Goal: Information Seeking & Learning: Compare options

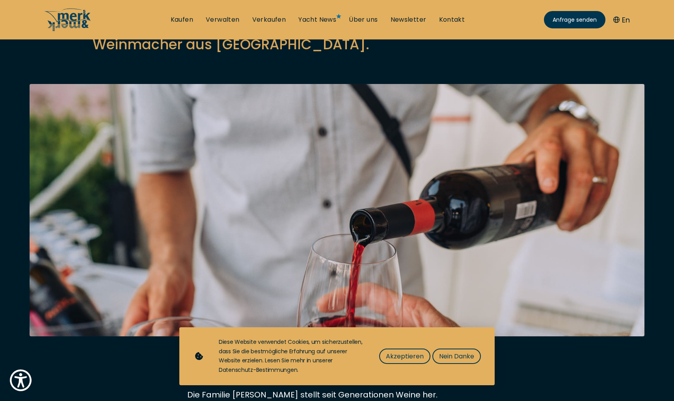
scroll to position [137, 0]
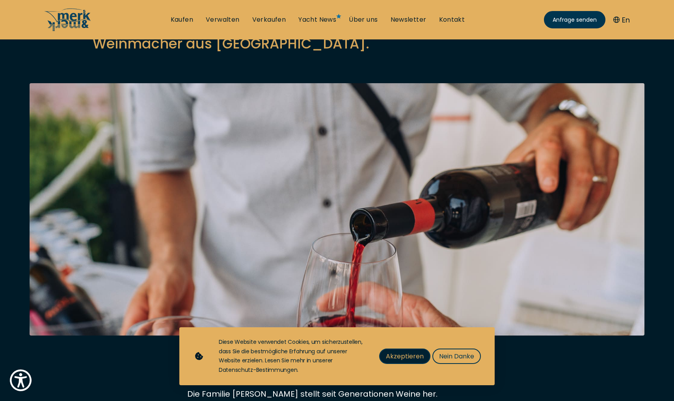
click at [416, 357] on span "Akzeptieren" at bounding box center [405, 356] width 38 height 10
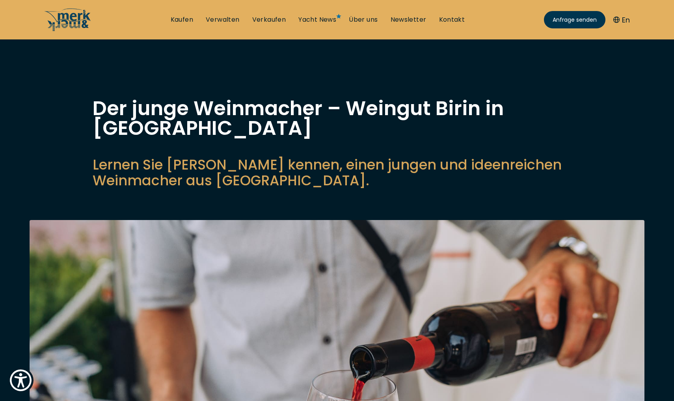
scroll to position [0, 0]
click at [179, 17] on link "Kaufen" at bounding box center [182, 19] width 22 height 9
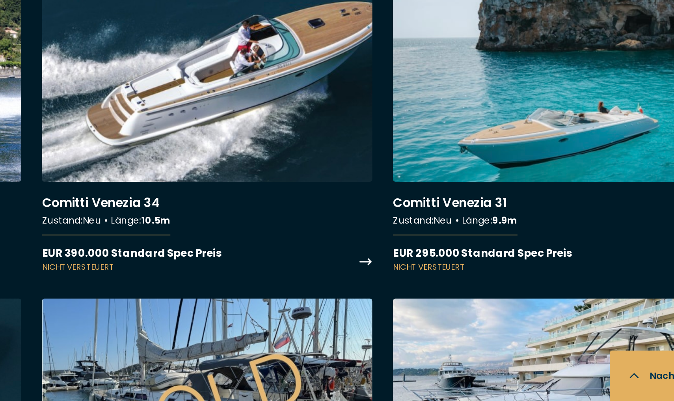
scroll to position [3219, 0]
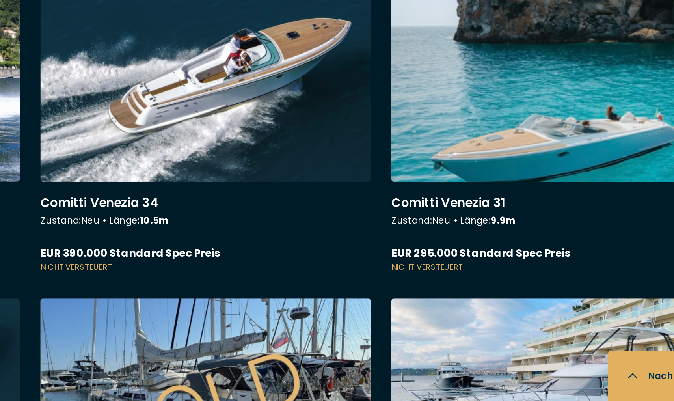
click at [451, 147] on link "More details about Comitti Venezia 31" at bounding box center [552, 235] width 202 height 176
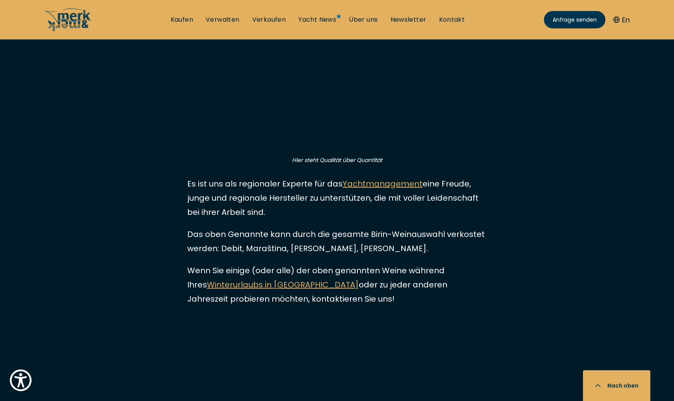
scroll to position [1003, 0]
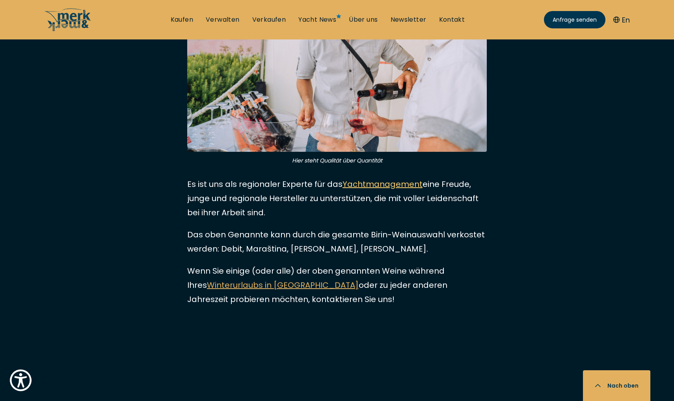
click at [366, 179] on link "Yachtmanagement" at bounding box center [383, 184] width 80 height 11
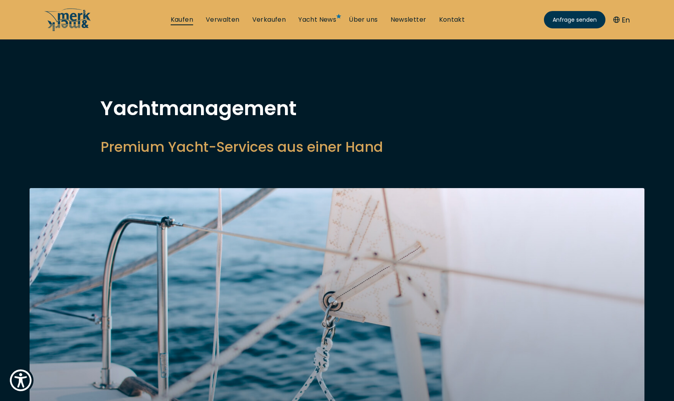
click at [187, 19] on link "Kaufen" at bounding box center [182, 19] width 22 height 9
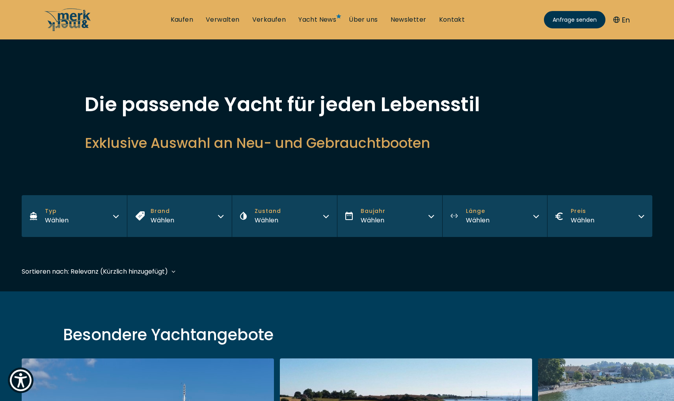
click at [579, 221] on div "Wählen" at bounding box center [583, 220] width 24 height 10
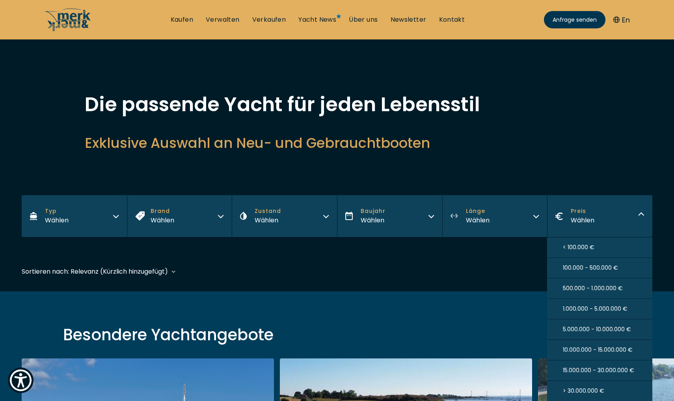
click at [575, 268] on span "100.000 - 500.000 €" at bounding box center [590, 268] width 55 height 8
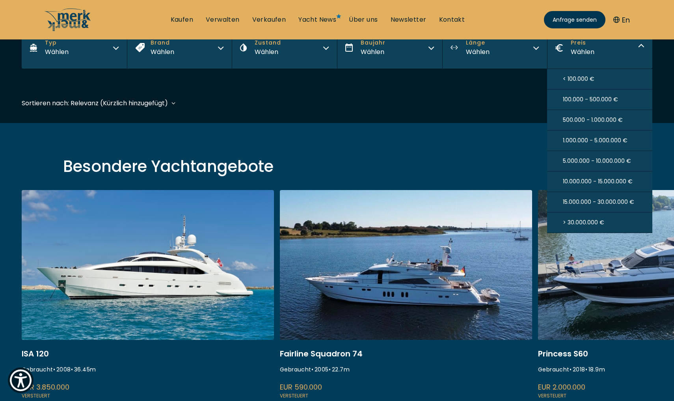
scroll to position [195, 0]
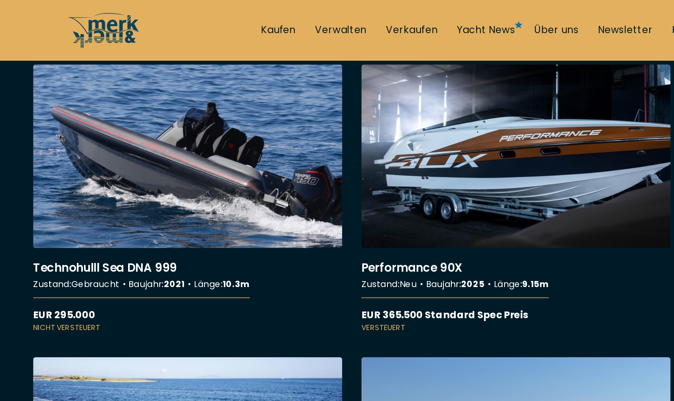
scroll to position [298, 0]
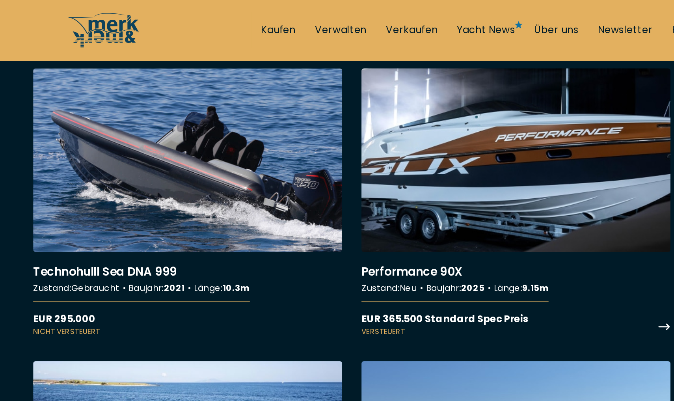
click at [283, 148] on link "More details about Performance 90X" at bounding box center [337, 133] width 202 height 176
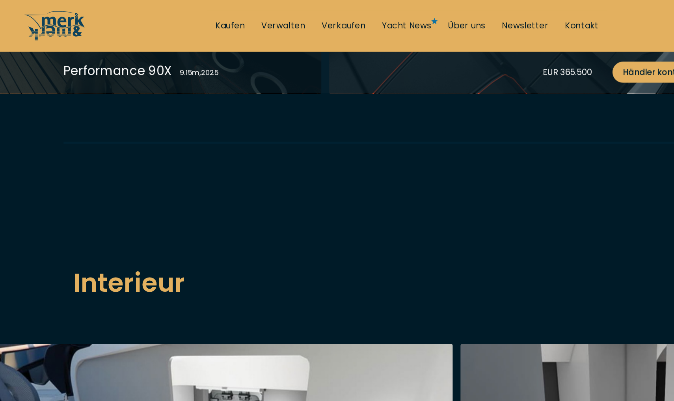
scroll to position [1005, 0]
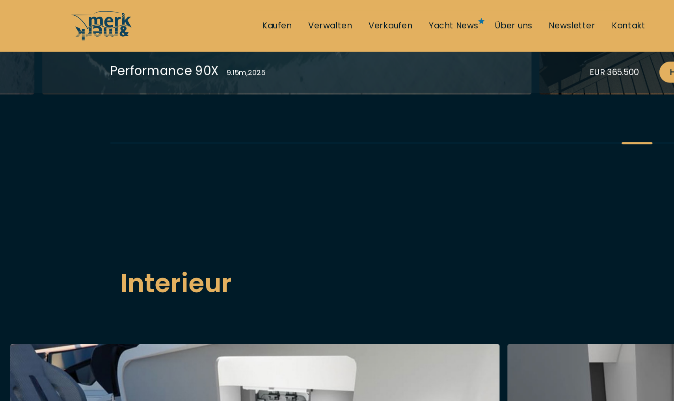
click at [88, 244] on div "Performance 90X 9.15 m , 2025 EUR 365.500 Händler kontaktieren Performance 90X …" at bounding box center [337, 331] width 674 height 2482
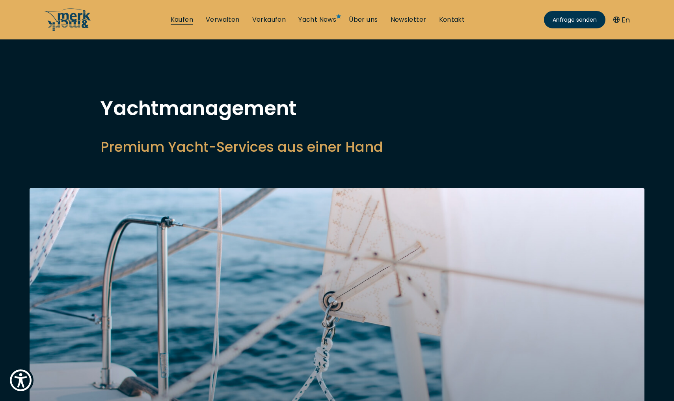
click at [179, 19] on link "Kaufen" at bounding box center [182, 19] width 22 height 9
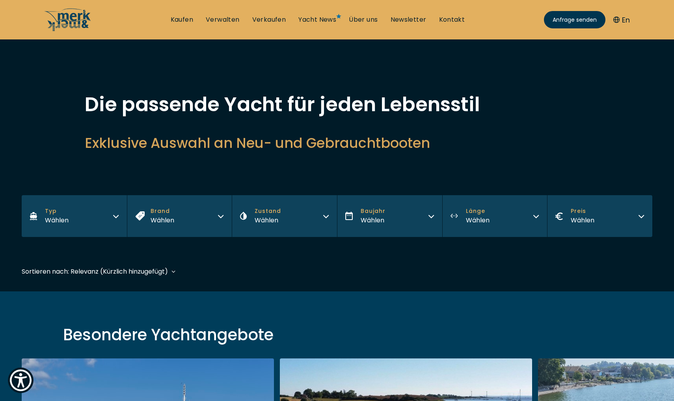
click at [644, 217] on icon "button" at bounding box center [642, 215] width 6 height 6
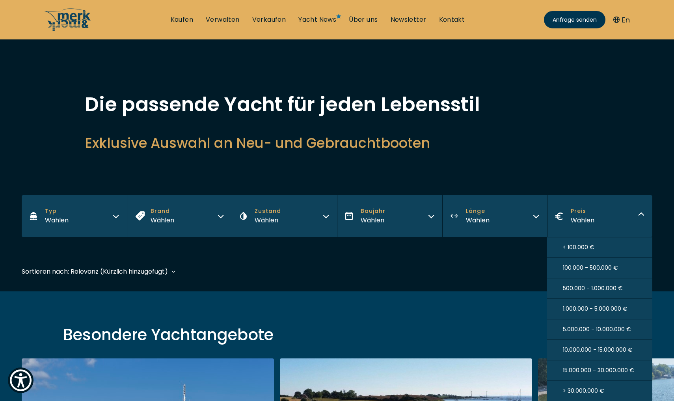
click at [601, 269] on span "100.000 - 500.000 €" at bounding box center [590, 268] width 55 height 8
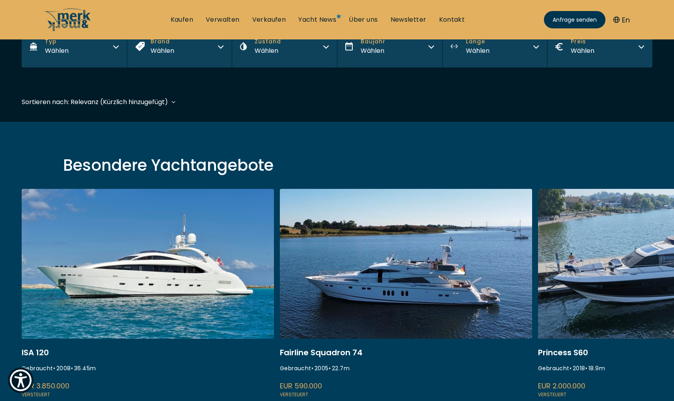
scroll to position [195, 0]
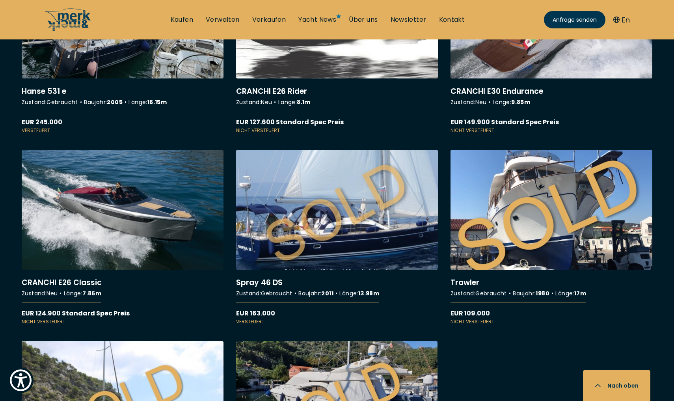
scroll to position [1752, 0]
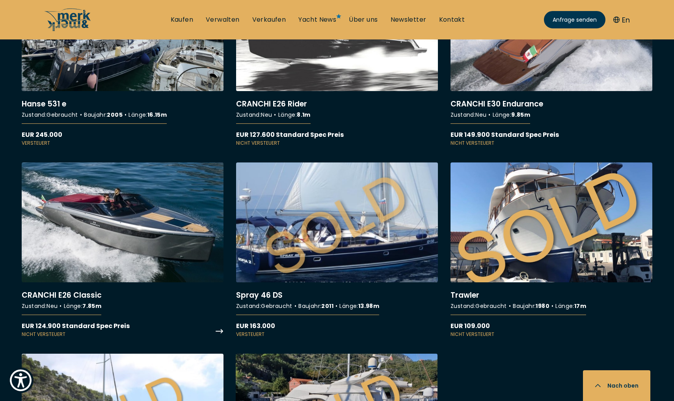
click at [103, 237] on link "More details about CRANCHI E26 Classic" at bounding box center [123, 250] width 202 height 176
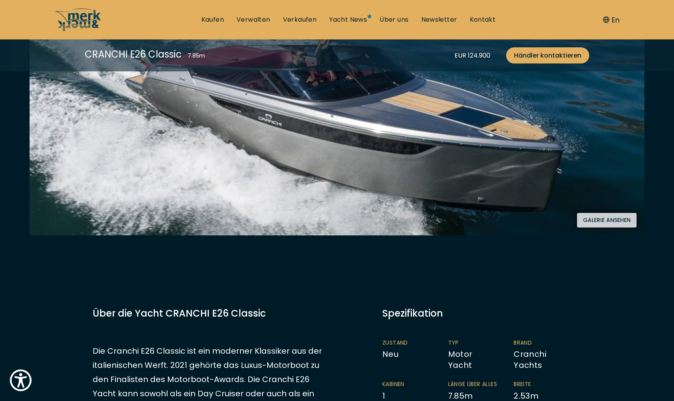
scroll to position [214, 0]
click at [584, 220] on button "Galerie ansehen" at bounding box center [607, 220] width 60 height 15
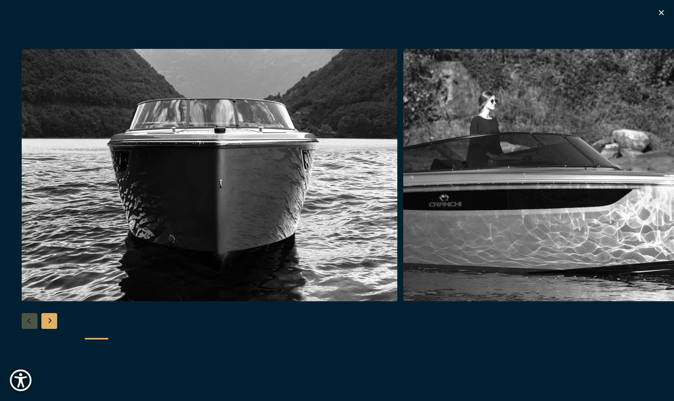
click at [54, 323] on div "Next slide" at bounding box center [49, 321] width 16 height 16
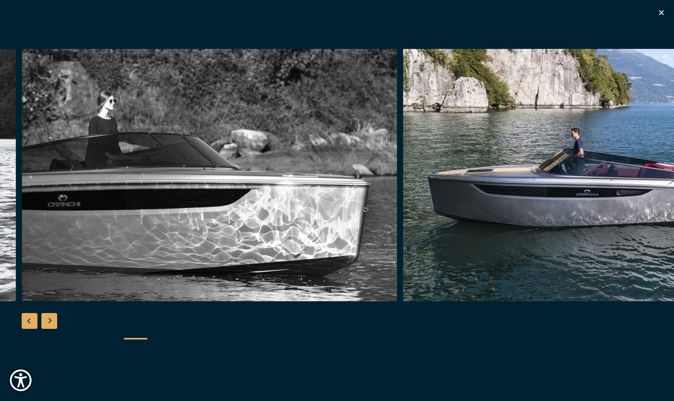
click at [54, 323] on div "Next slide" at bounding box center [49, 321] width 16 height 16
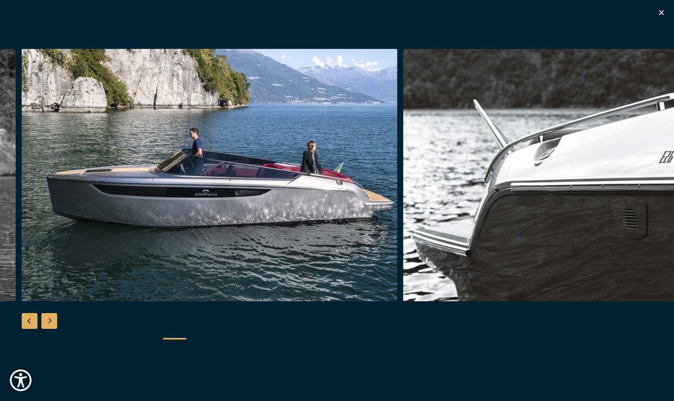
click at [54, 323] on div "Next slide" at bounding box center [49, 321] width 16 height 16
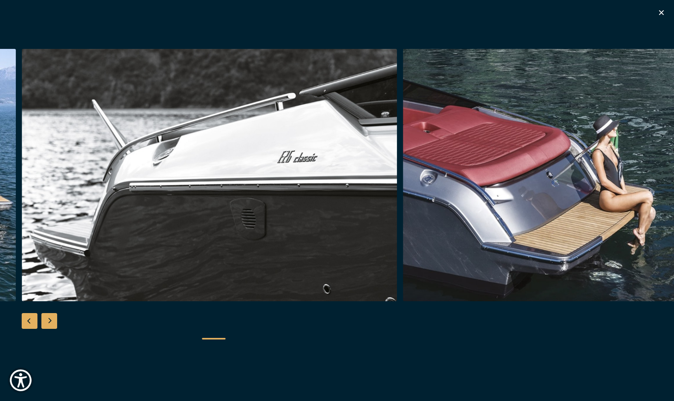
click at [53, 323] on div "Next slide" at bounding box center [49, 321] width 16 height 16
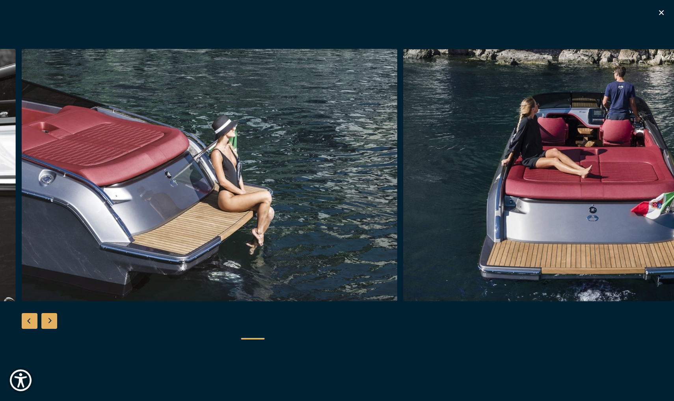
click at [53, 323] on div "Next slide" at bounding box center [49, 321] width 16 height 16
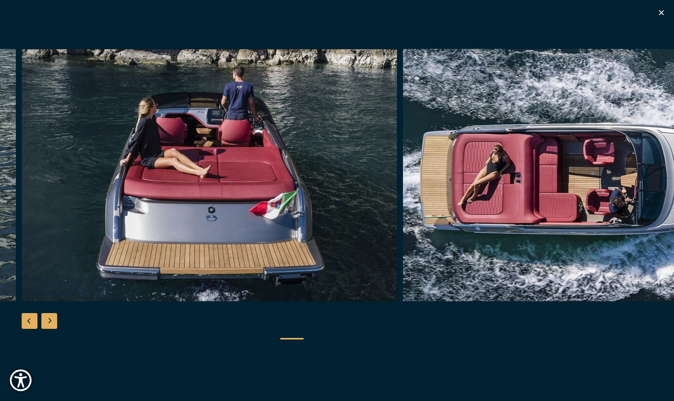
click at [53, 323] on div "Next slide" at bounding box center [49, 321] width 16 height 16
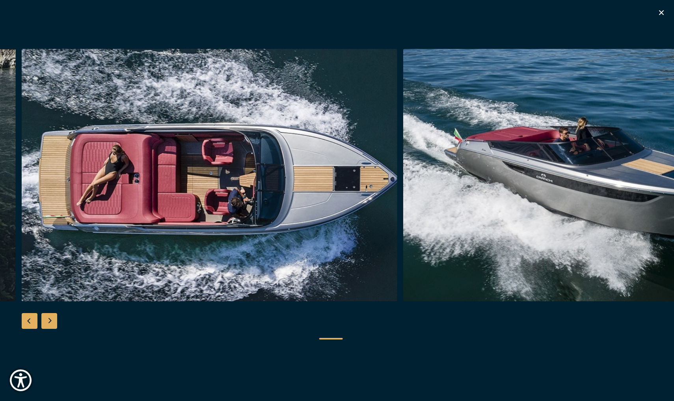
click at [53, 323] on div "Next slide" at bounding box center [49, 321] width 16 height 16
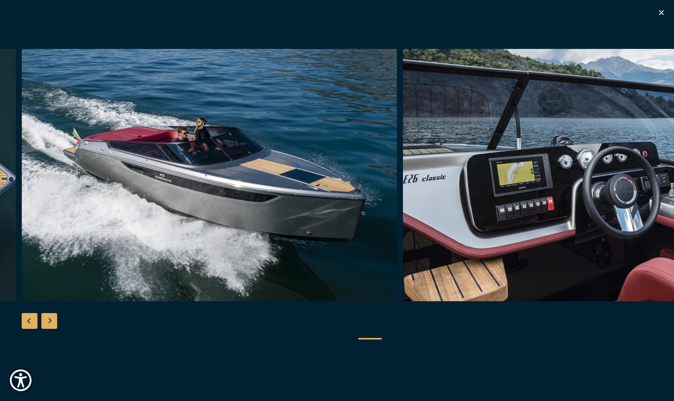
click at [53, 323] on div "Next slide" at bounding box center [49, 321] width 16 height 16
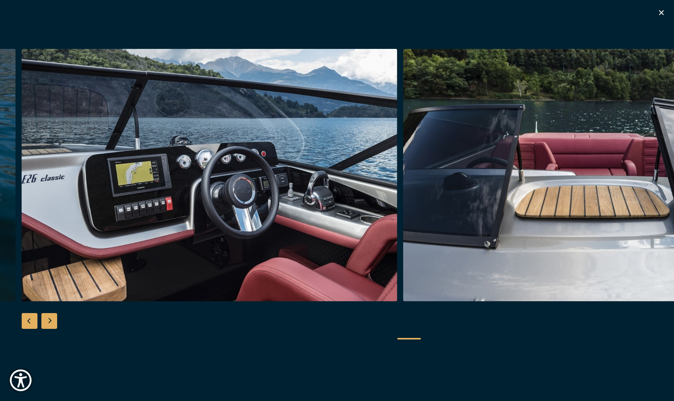
click at [53, 323] on div "Next slide" at bounding box center [49, 321] width 16 height 16
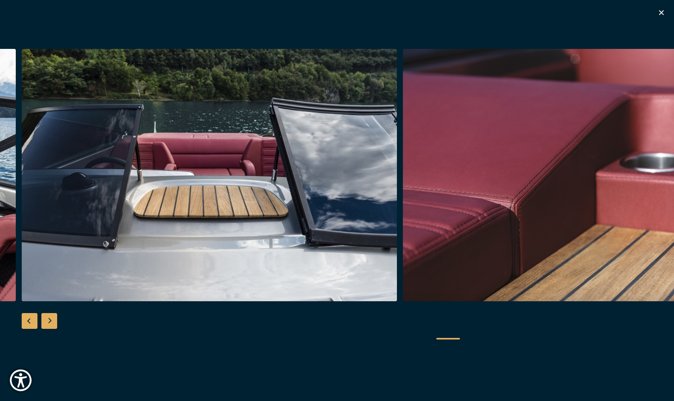
click at [53, 323] on div "Next slide" at bounding box center [49, 321] width 16 height 16
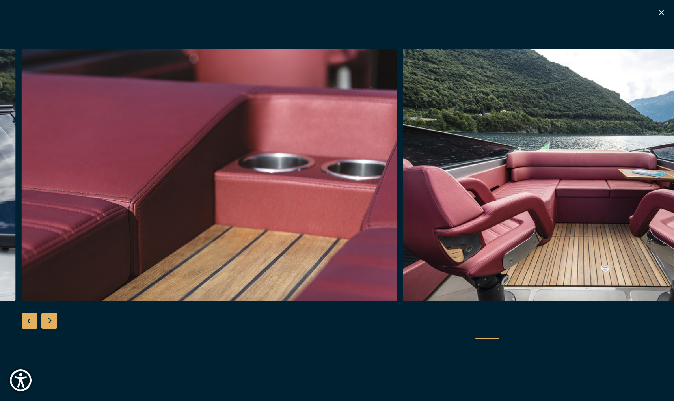
click at [53, 323] on div "Next slide" at bounding box center [49, 321] width 16 height 16
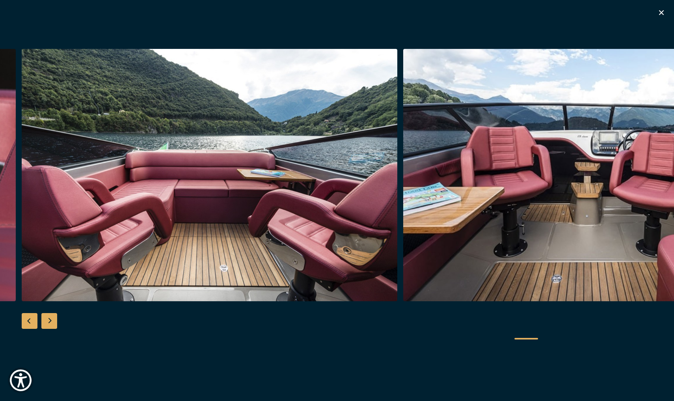
click at [53, 323] on div "Next slide" at bounding box center [49, 321] width 16 height 16
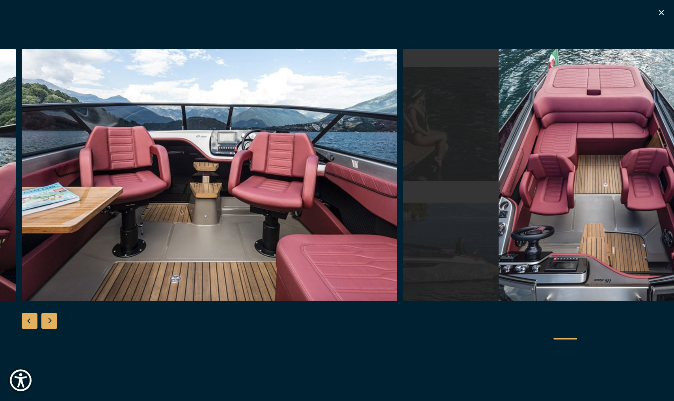
click at [53, 323] on div "Next slide" at bounding box center [49, 321] width 16 height 16
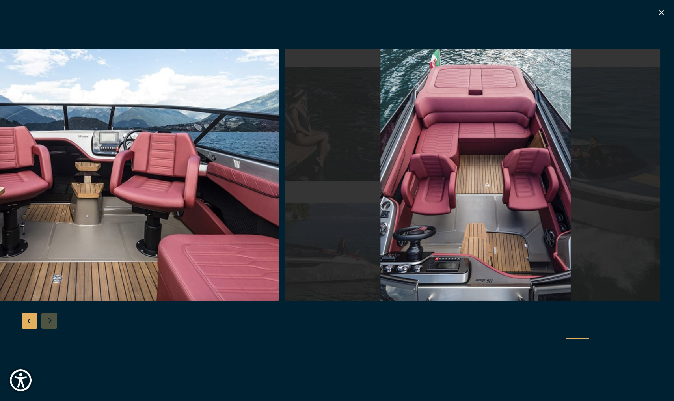
click at [53, 323] on div at bounding box center [337, 201] width 674 height 304
click at [660, 11] on icon "button" at bounding box center [661, 12] width 5 height 5
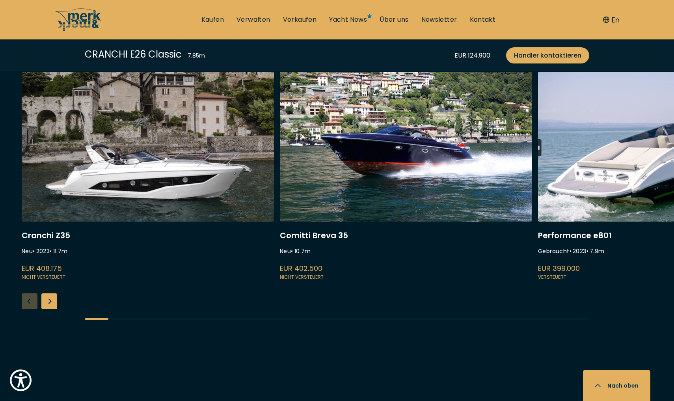
scroll to position [2122, 0]
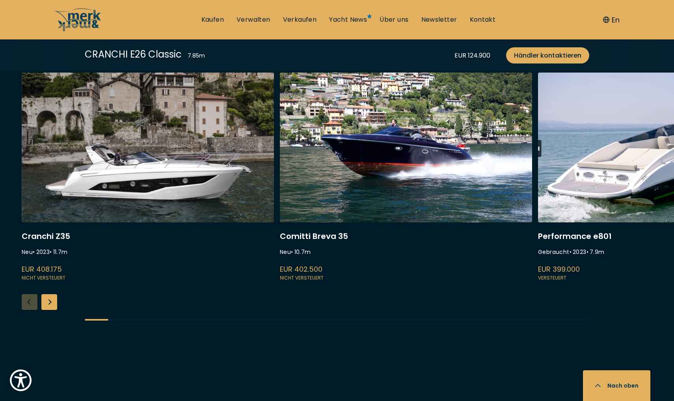
click at [162, 178] on link at bounding box center [148, 178] width 252 height 210
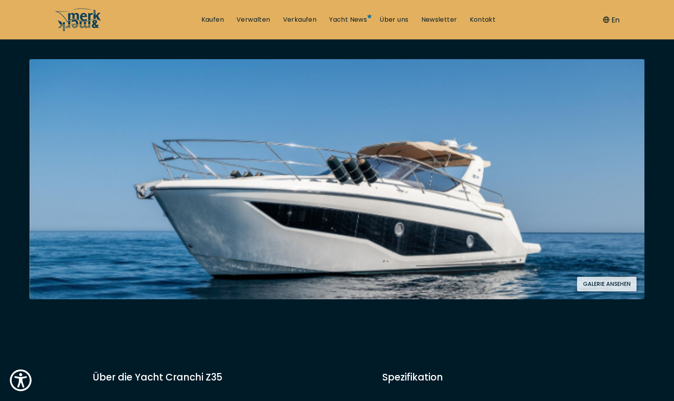
scroll to position [130, 0]
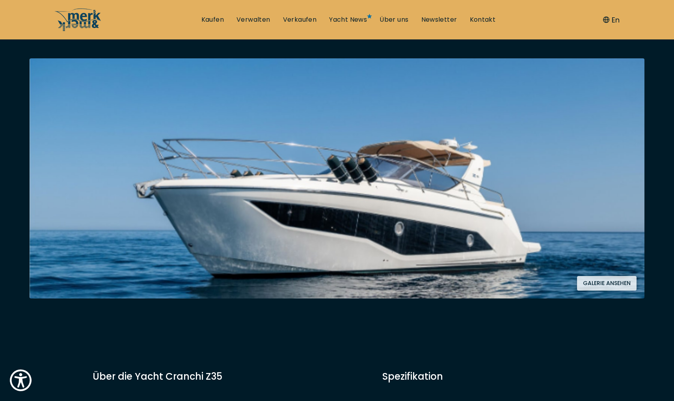
click at [624, 282] on button "Galerie ansehen" at bounding box center [607, 283] width 60 height 15
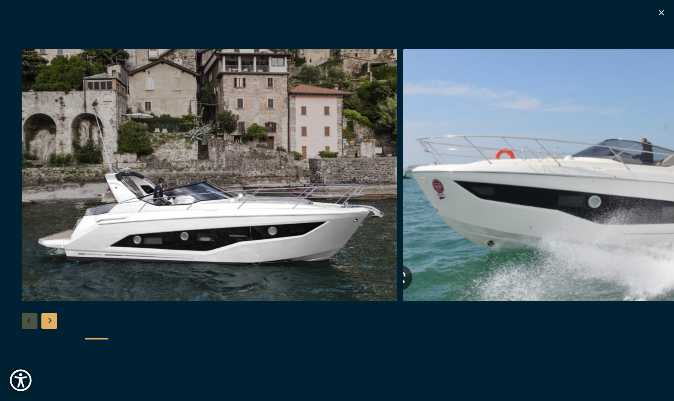
click at [49, 321] on div "Next slide" at bounding box center [49, 321] width 16 height 16
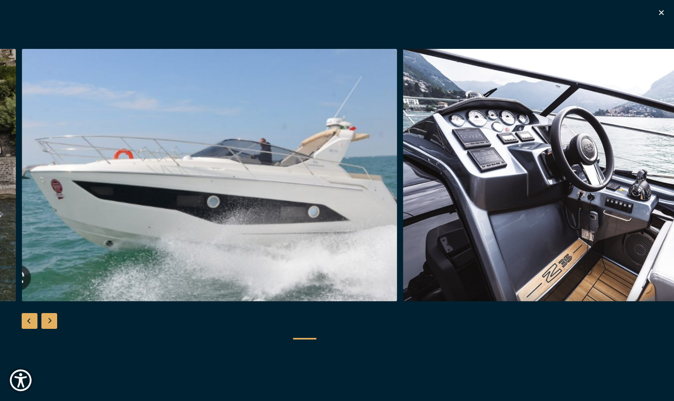
click at [49, 321] on div "Next slide" at bounding box center [49, 321] width 16 height 16
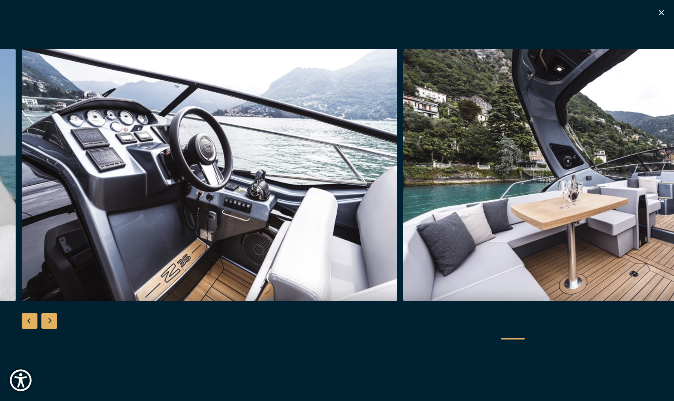
click at [49, 321] on div "Next slide" at bounding box center [49, 321] width 16 height 16
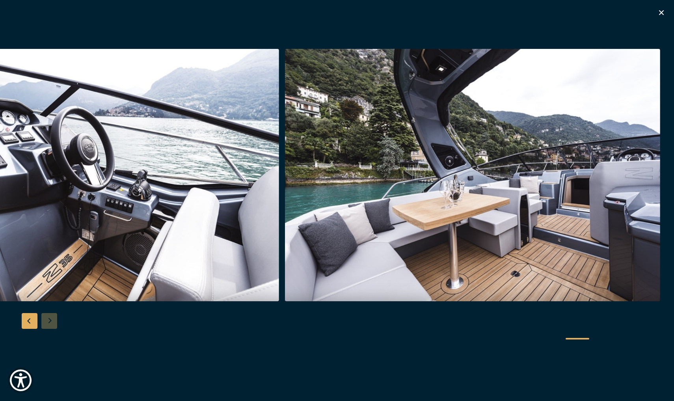
click at [49, 321] on div at bounding box center [337, 201] width 674 height 304
click at [660, 14] on icon "button" at bounding box center [661, 12] width 5 height 5
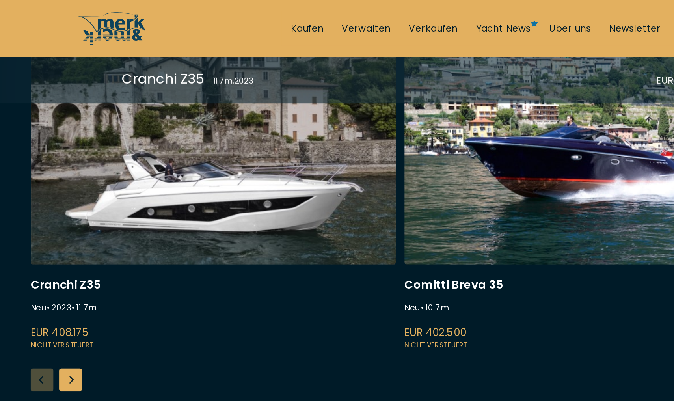
scroll to position [2020, 0]
click at [390, 112] on link at bounding box center [406, 138] width 252 height 210
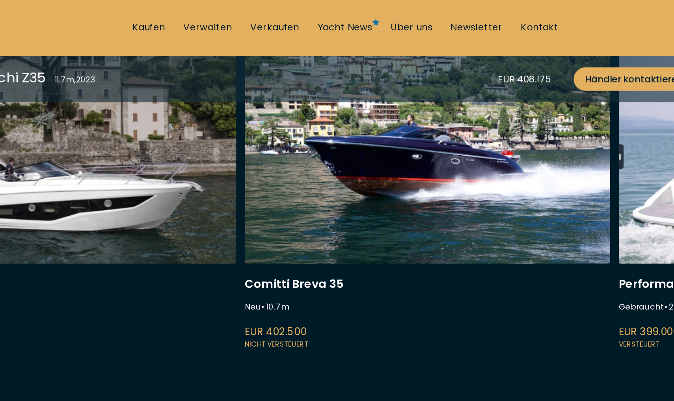
click at [325, 127] on link at bounding box center [405, 138] width 252 height 210
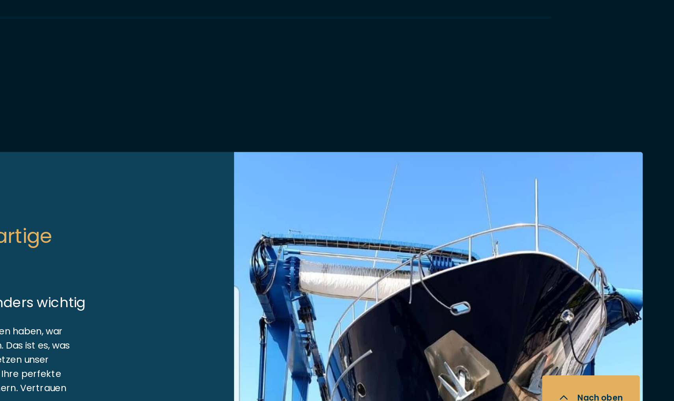
scroll to position [2068, 0]
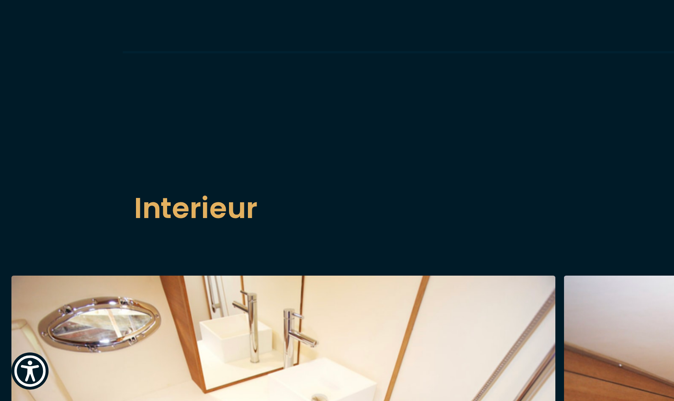
scroll to position [1026, 0]
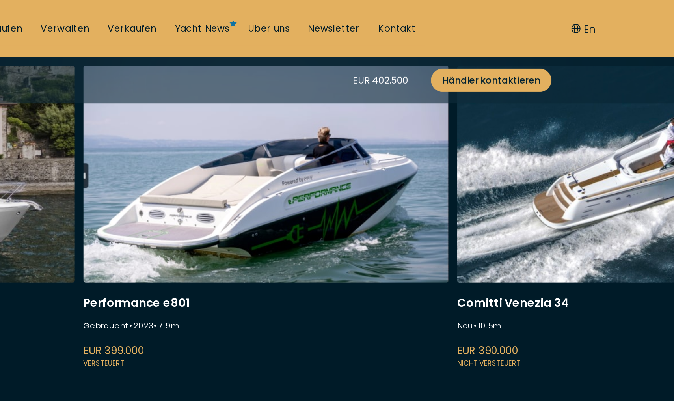
scroll to position [2128, 0]
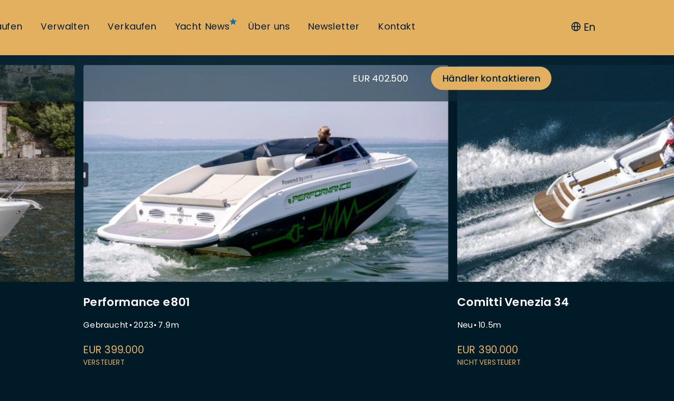
click at [525, 209] on link at bounding box center [651, 151] width 252 height 210
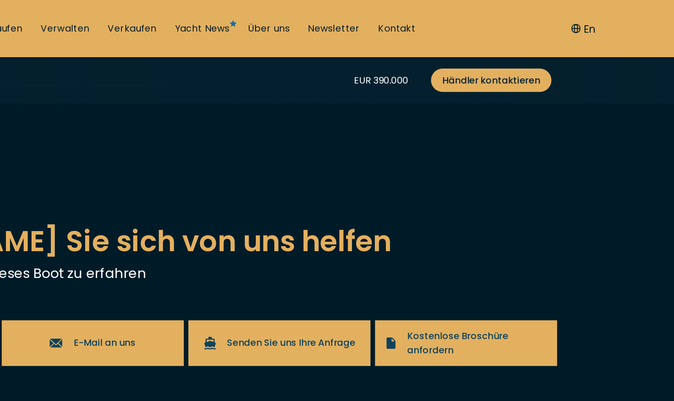
scroll to position [1536, 0]
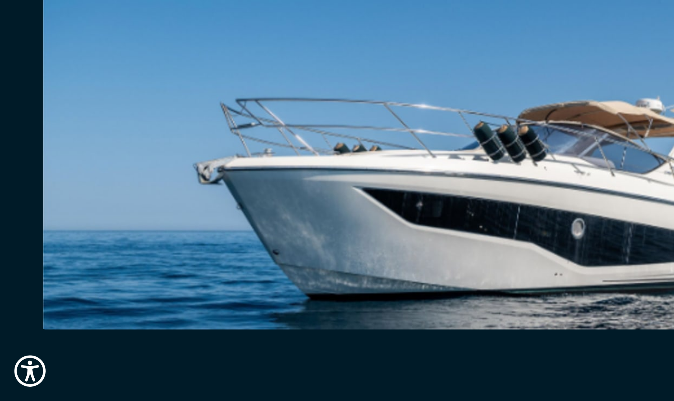
scroll to position [78, 0]
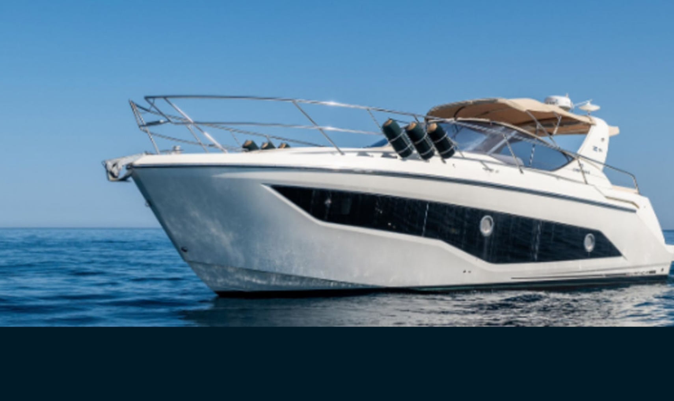
click at [219, 124] on img at bounding box center [337, 230] width 615 height 240
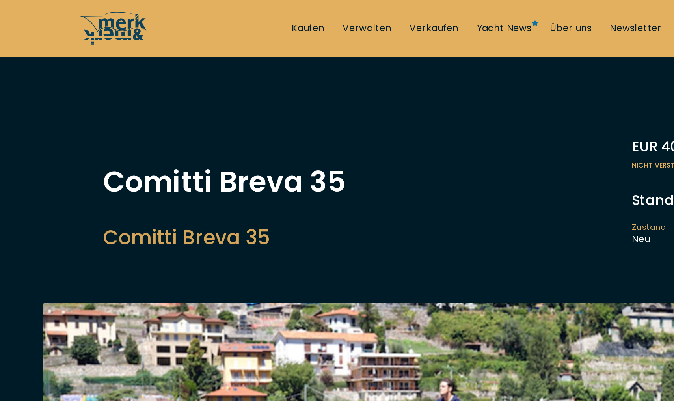
scroll to position [1, 0]
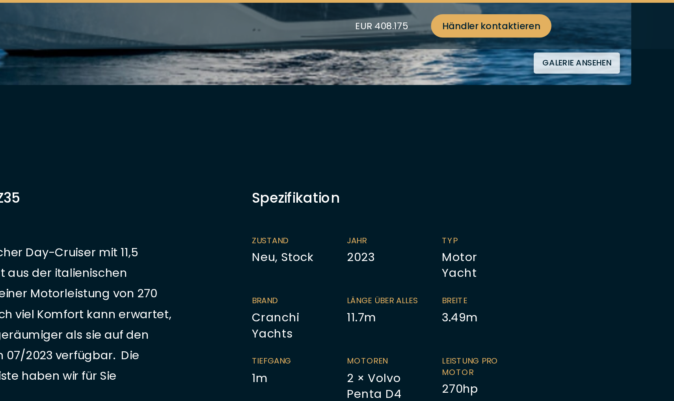
scroll to position [318, 0]
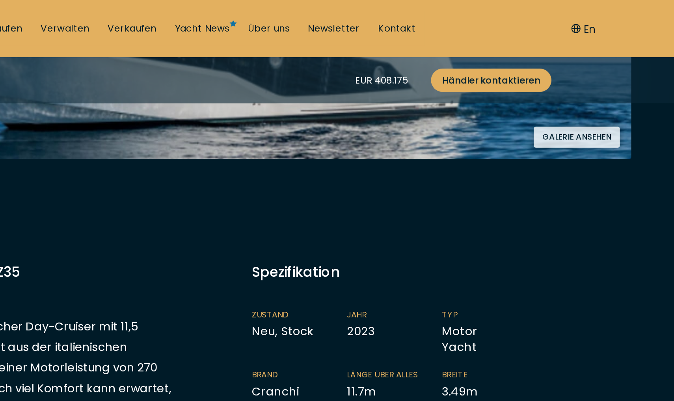
click at [577, 92] on button "Galerie ansehen" at bounding box center [607, 95] width 60 height 15
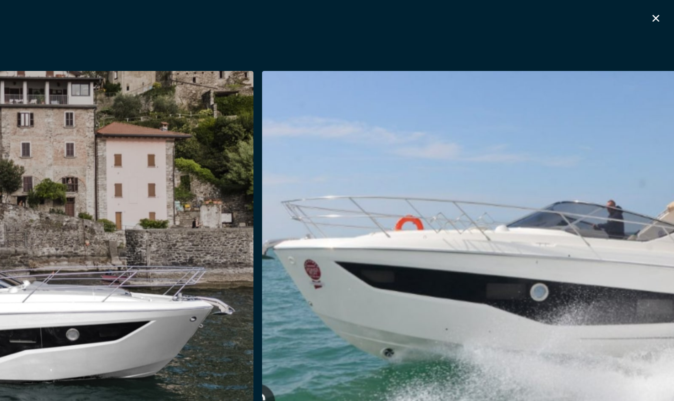
scroll to position [193, 0]
click at [657, 11] on icon "button" at bounding box center [661, 12] width 9 height 9
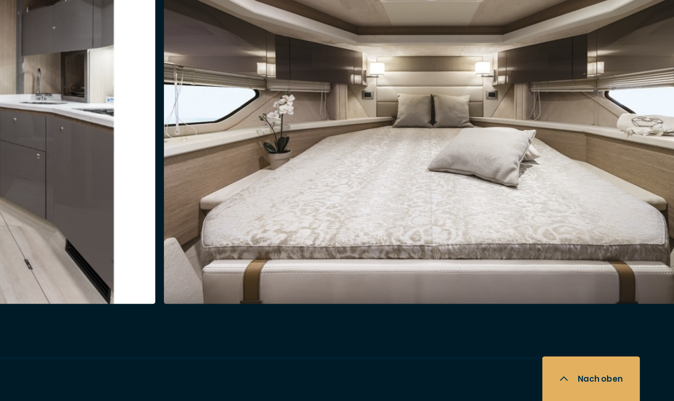
scroll to position [1314, 0]
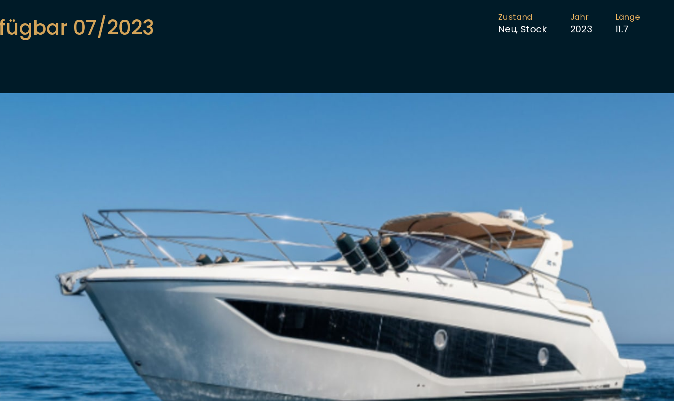
scroll to position [7, 0]
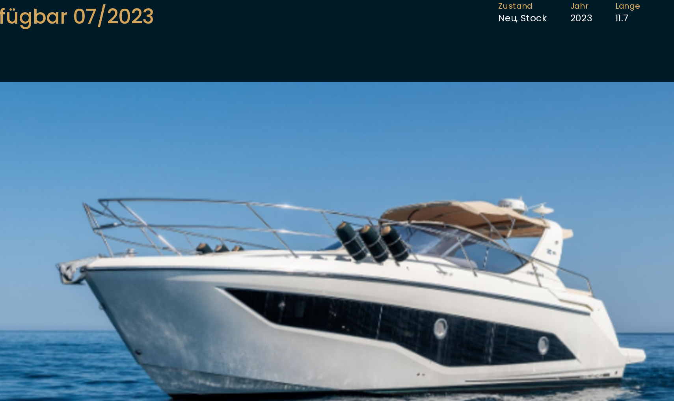
click at [306, 222] on img at bounding box center [337, 301] width 615 height 240
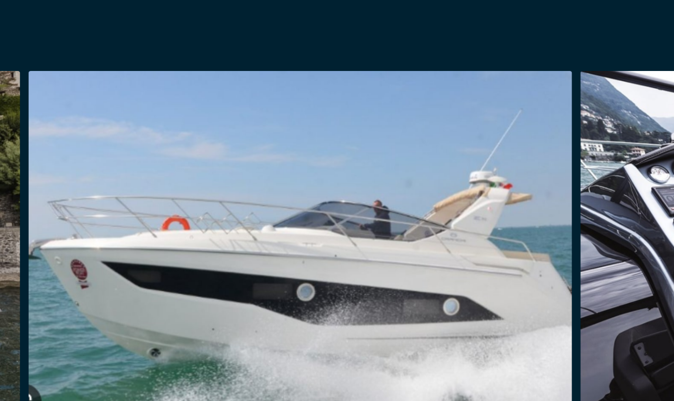
scroll to position [0, 0]
